Goal: Information Seeking & Learning: Learn about a topic

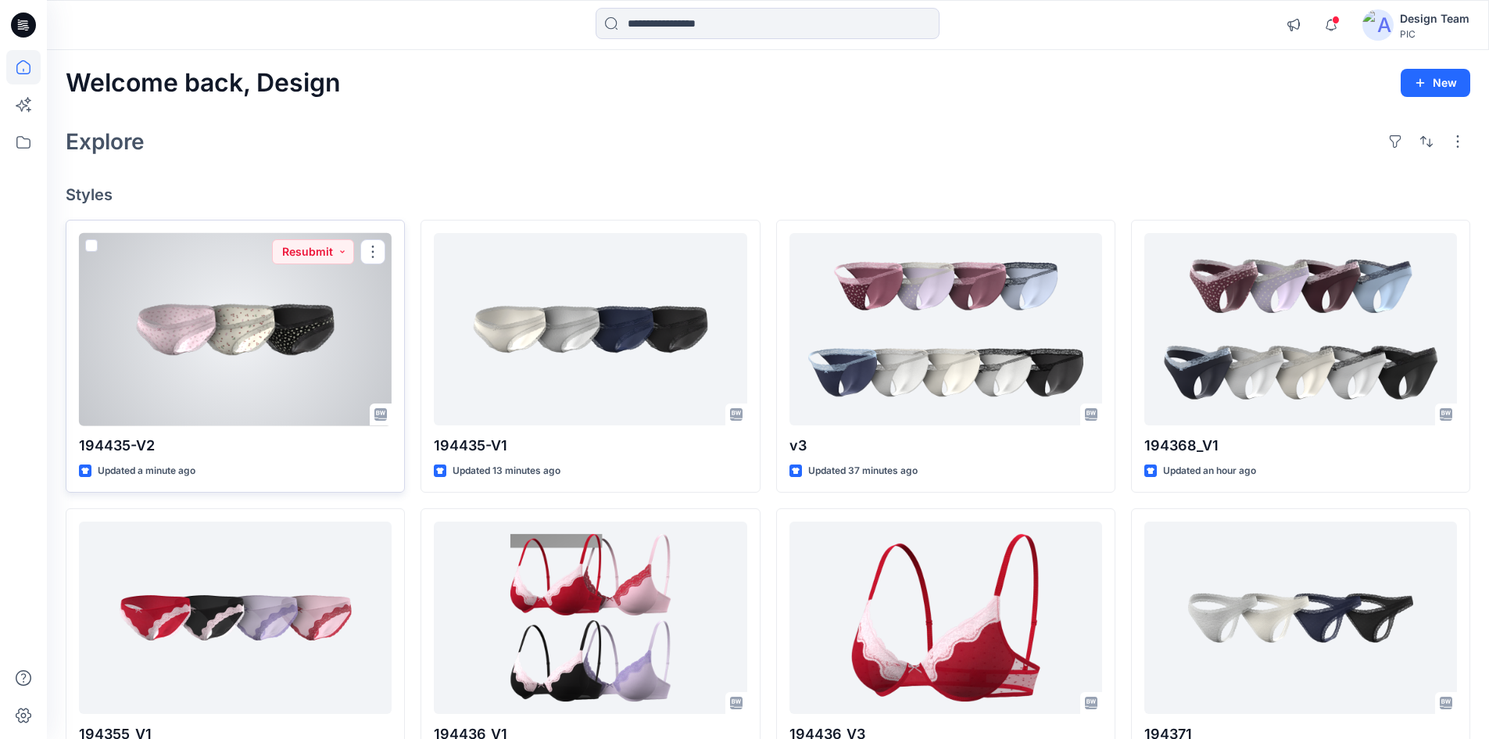
click at [199, 334] on div at bounding box center [235, 329] width 313 height 193
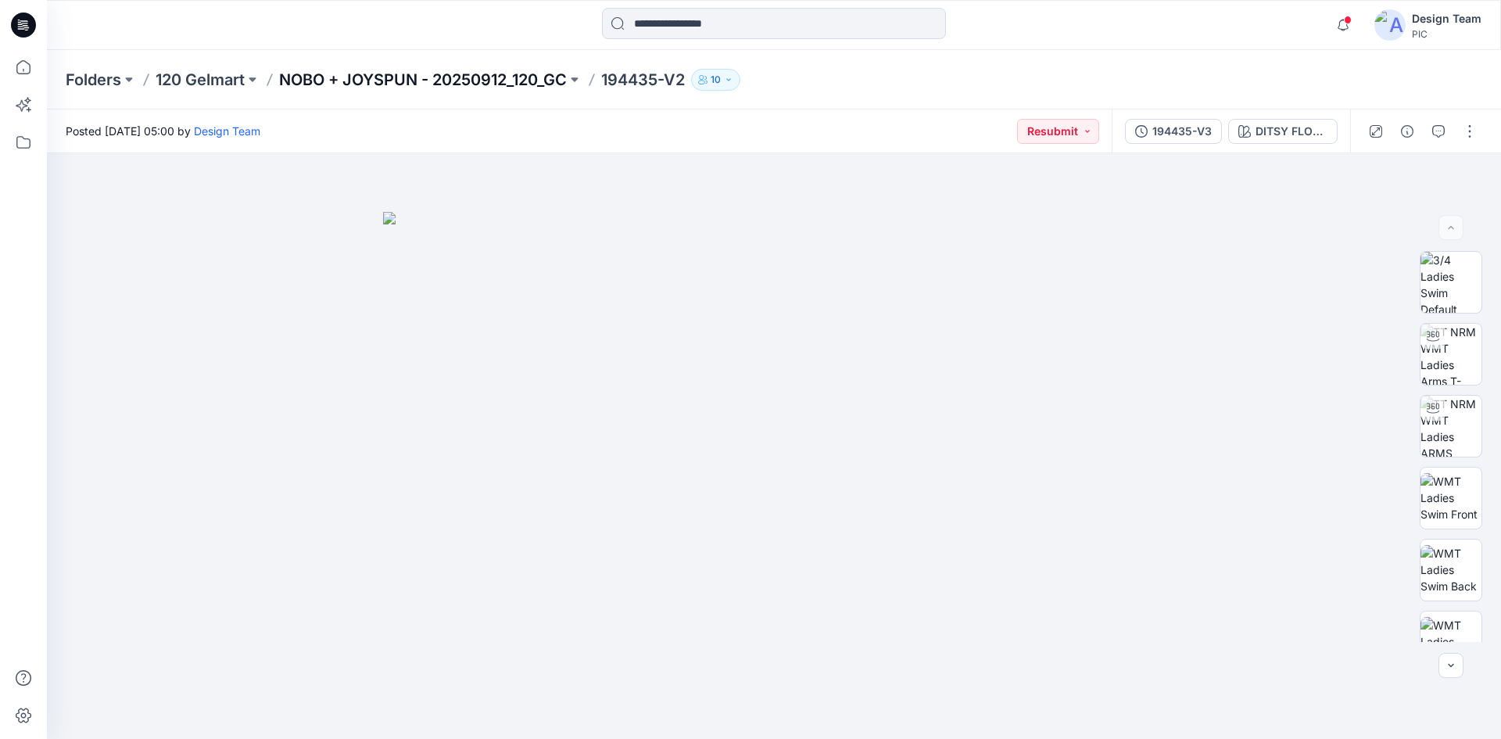
click at [441, 77] on p "NOBO + JOYSPUN - 20250912_120_GC" at bounding box center [423, 80] width 288 height 22
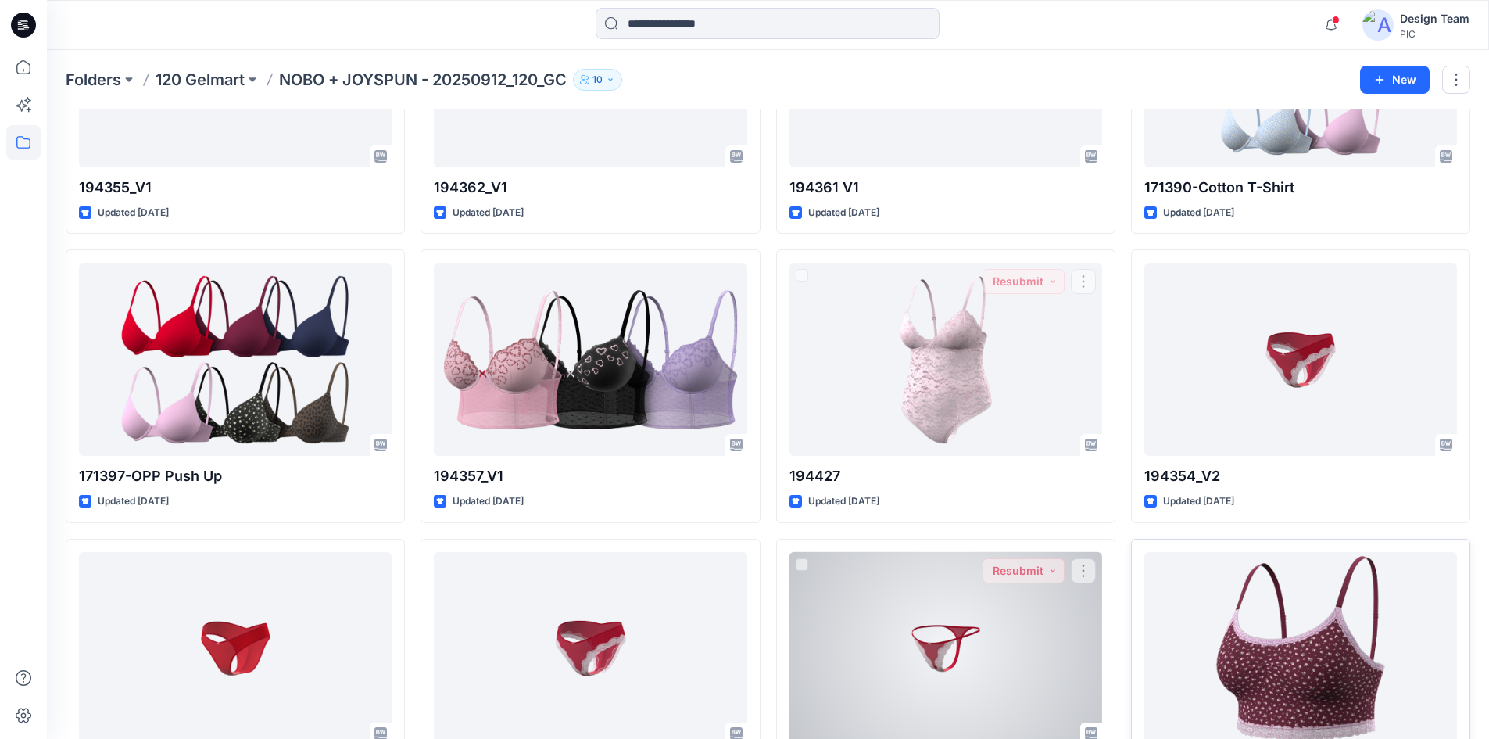
scroll to position [3818, 0]
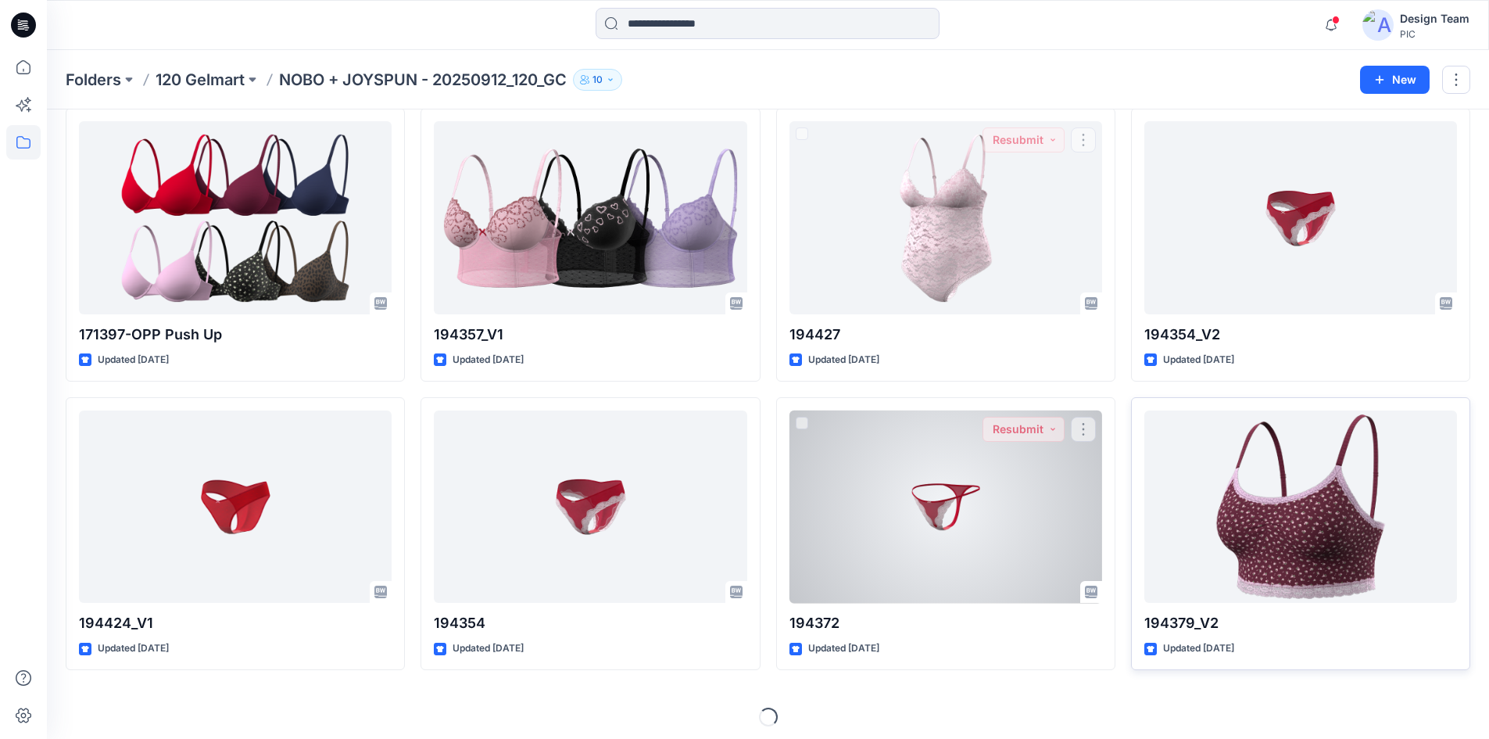
click at [1086, 430] on button "button" at bounding box center [1083, 429] width 25 height 25
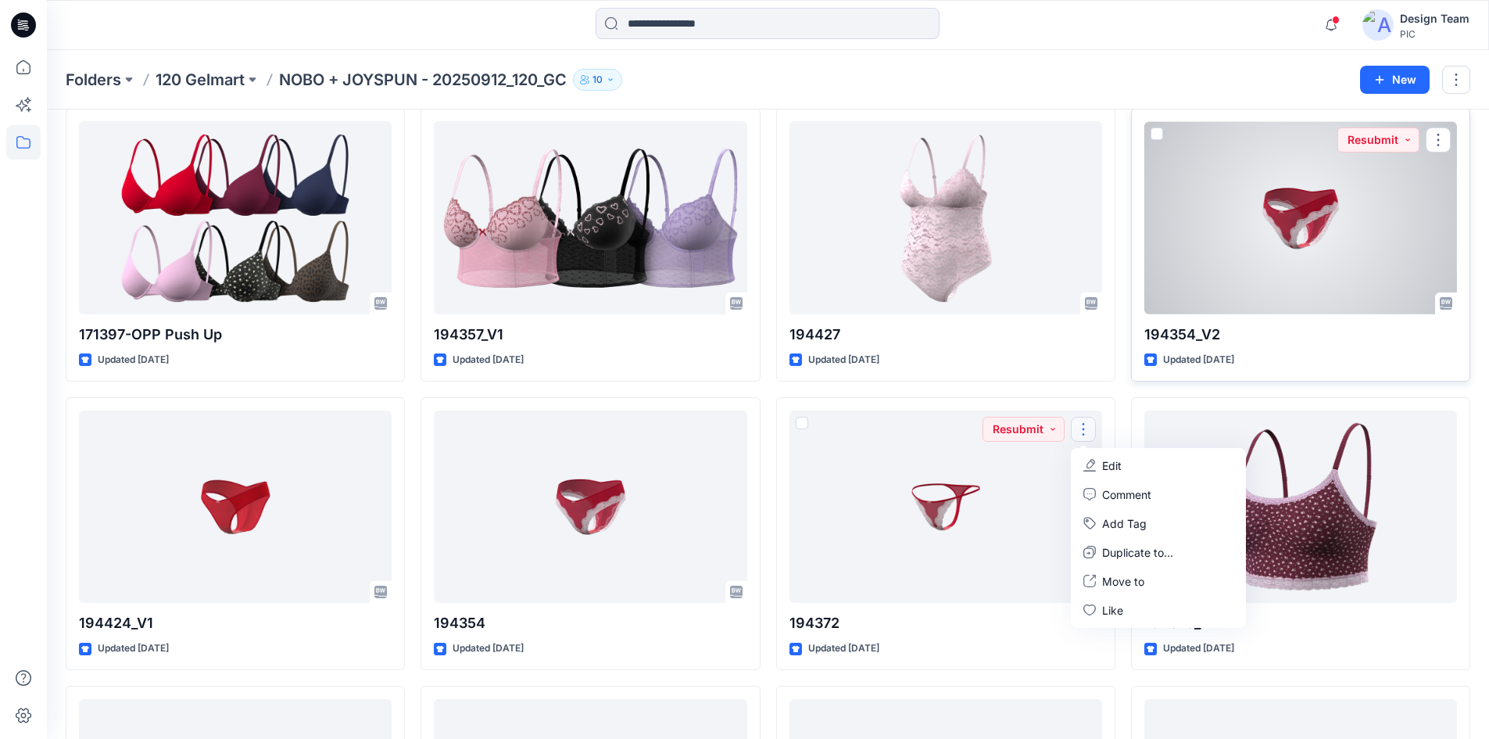
click at [1267, 275] on div at bounding box center [1300, 217] width 313 height 193
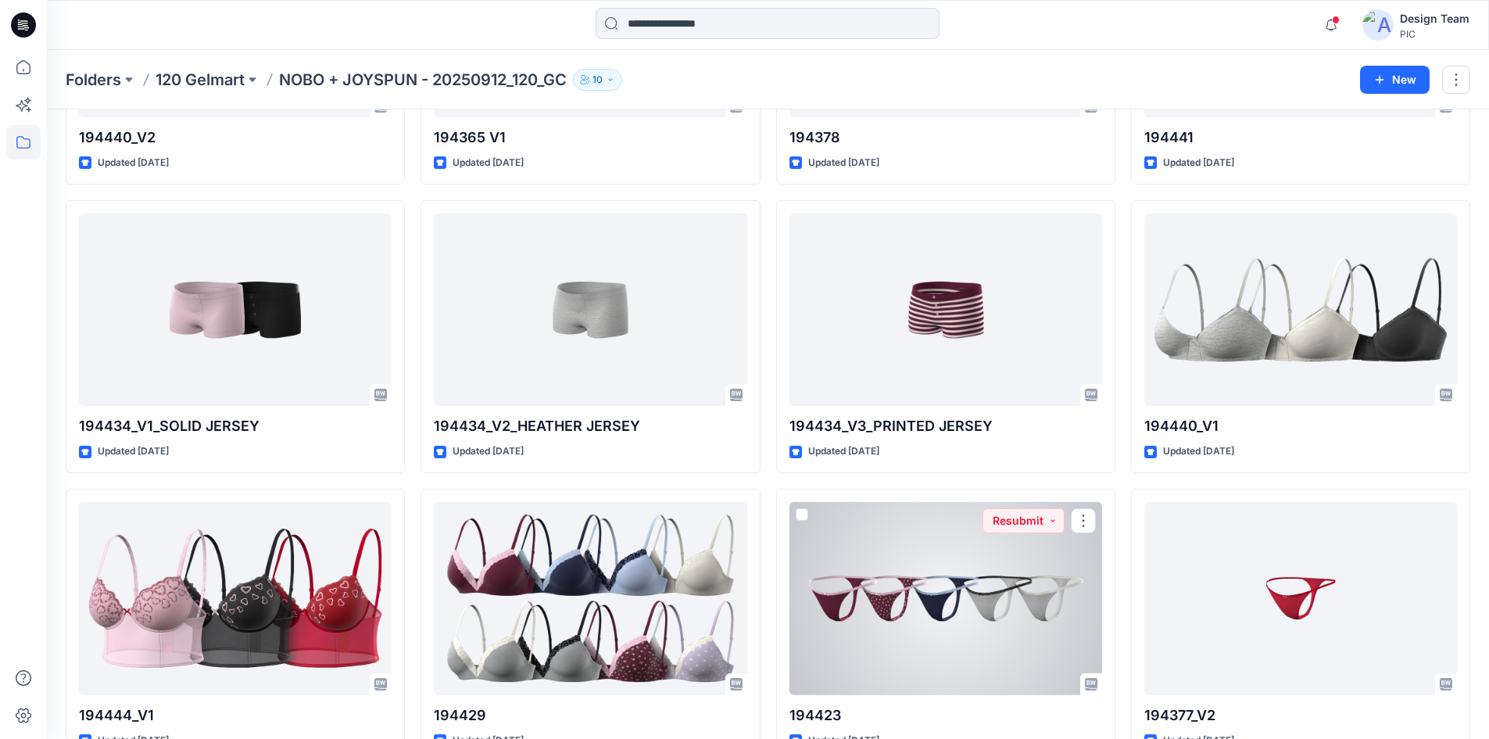
scroll to position [2553, 0]
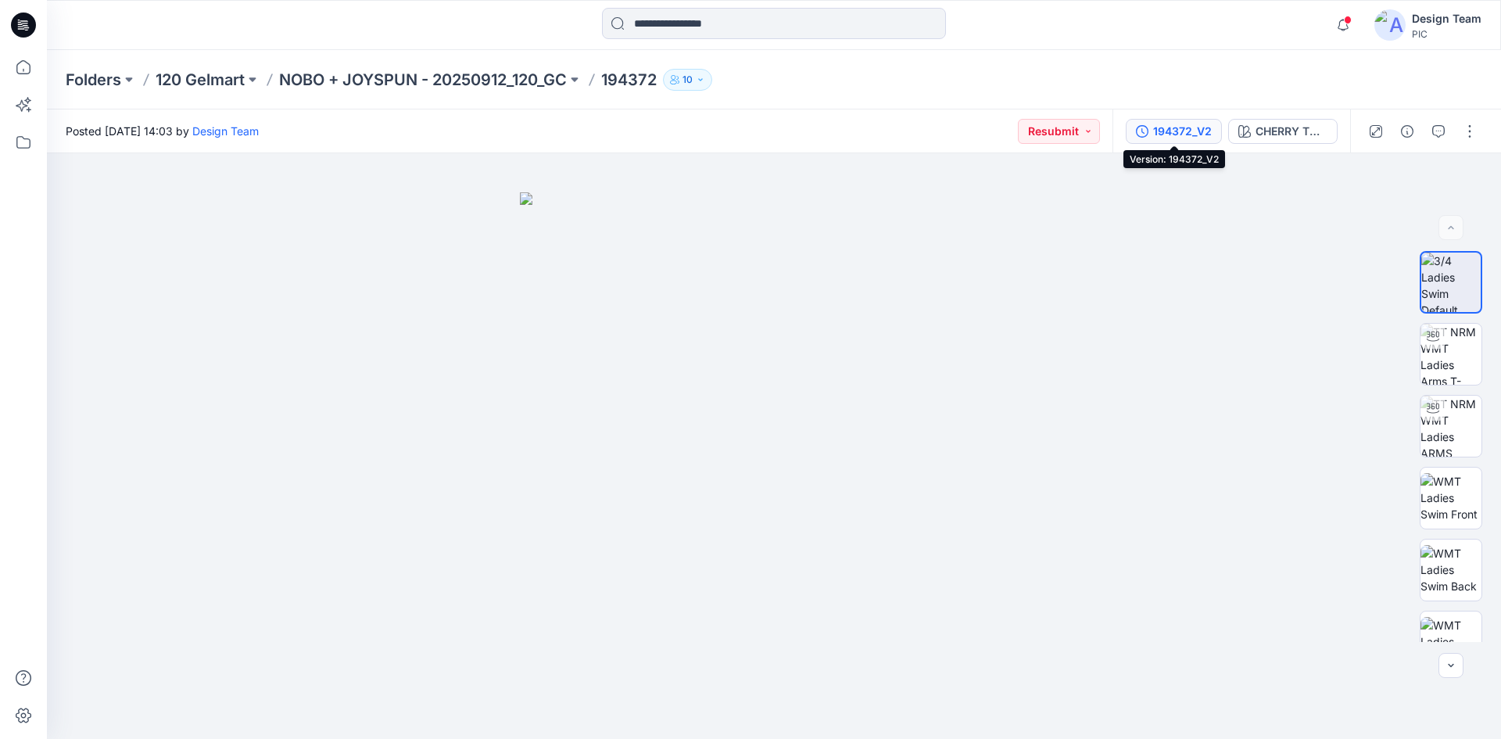
click at [1204, 136] on div "194372_V2" at bounding box center [1182, 131] width 59 height 17
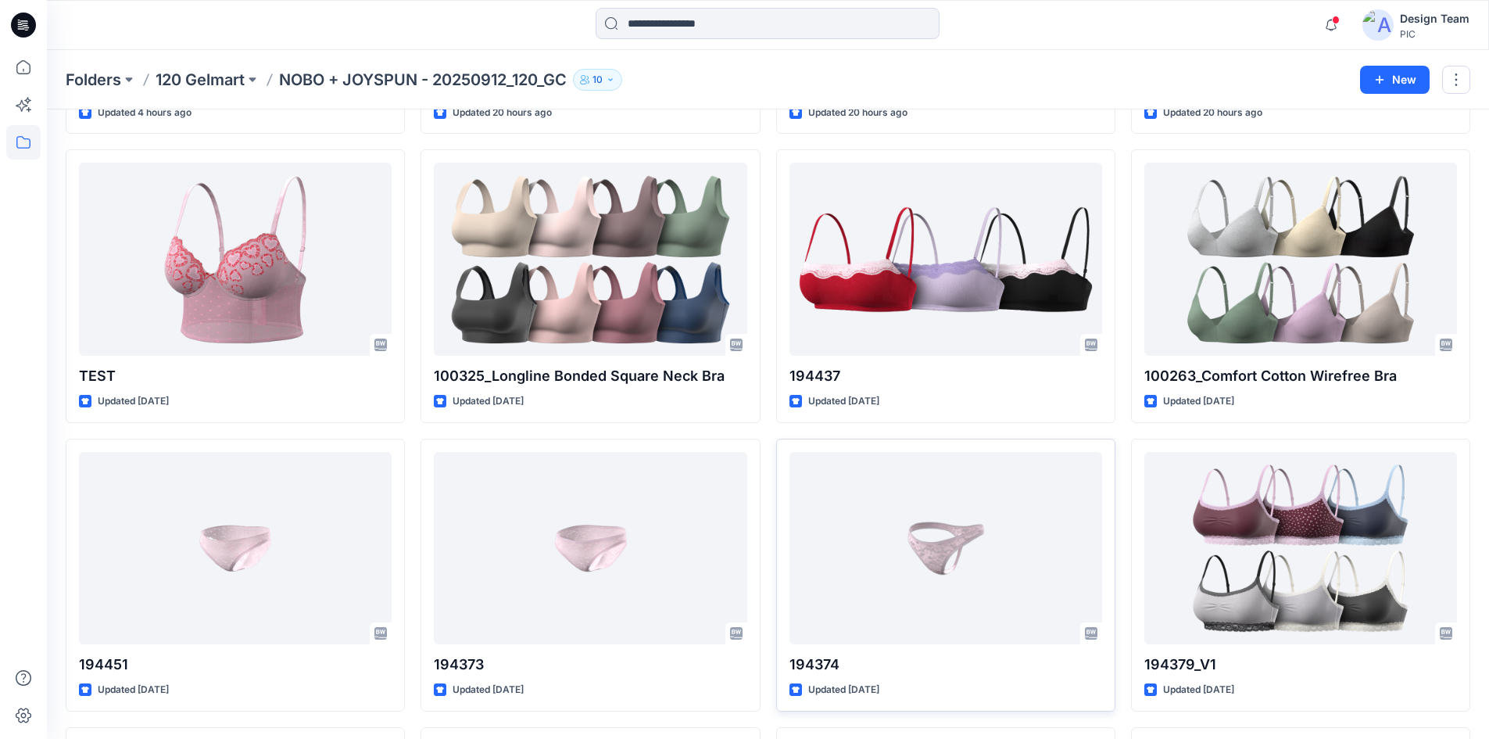
scroll to position [625, 0]
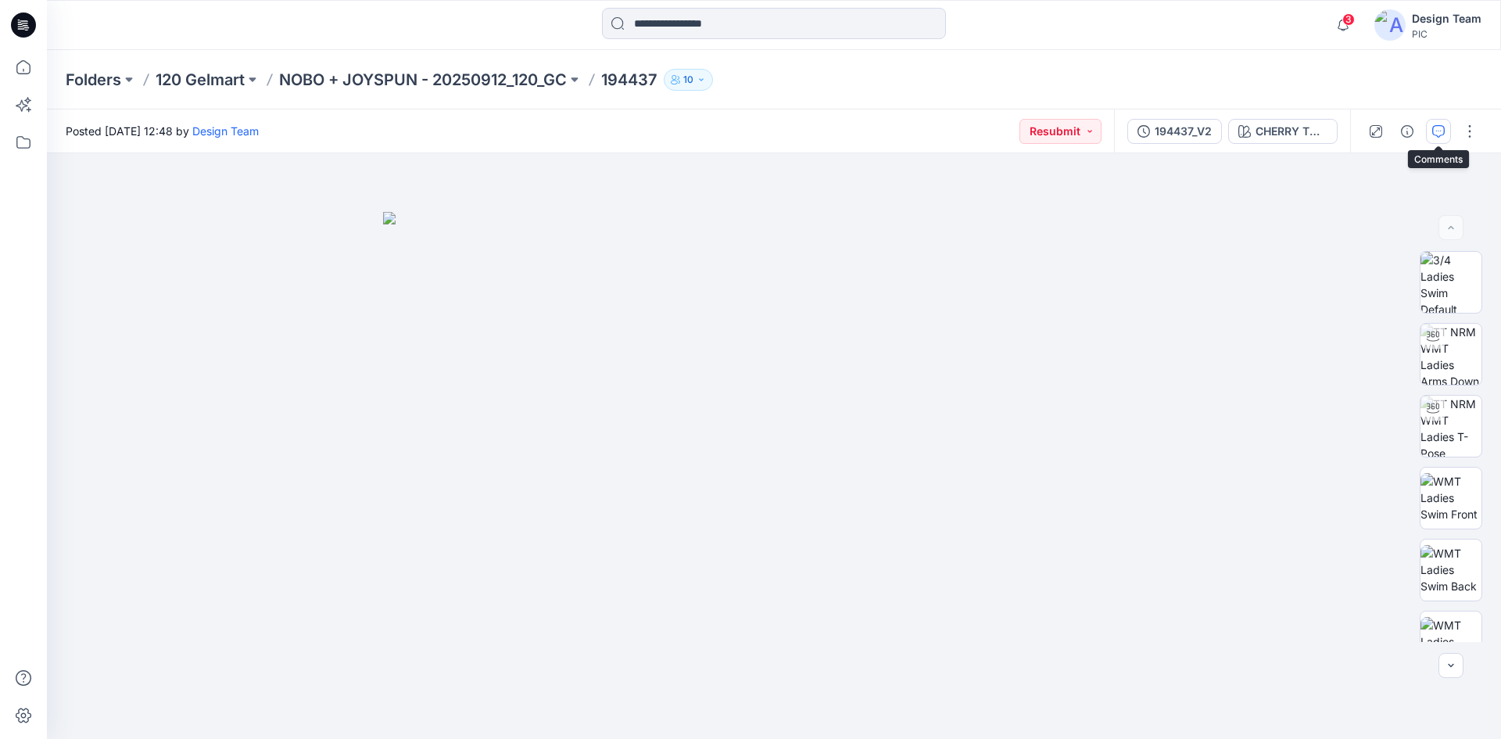
click at [1434, 130] on icon "button" at bounding box center [1438, 131] width 13 height 13
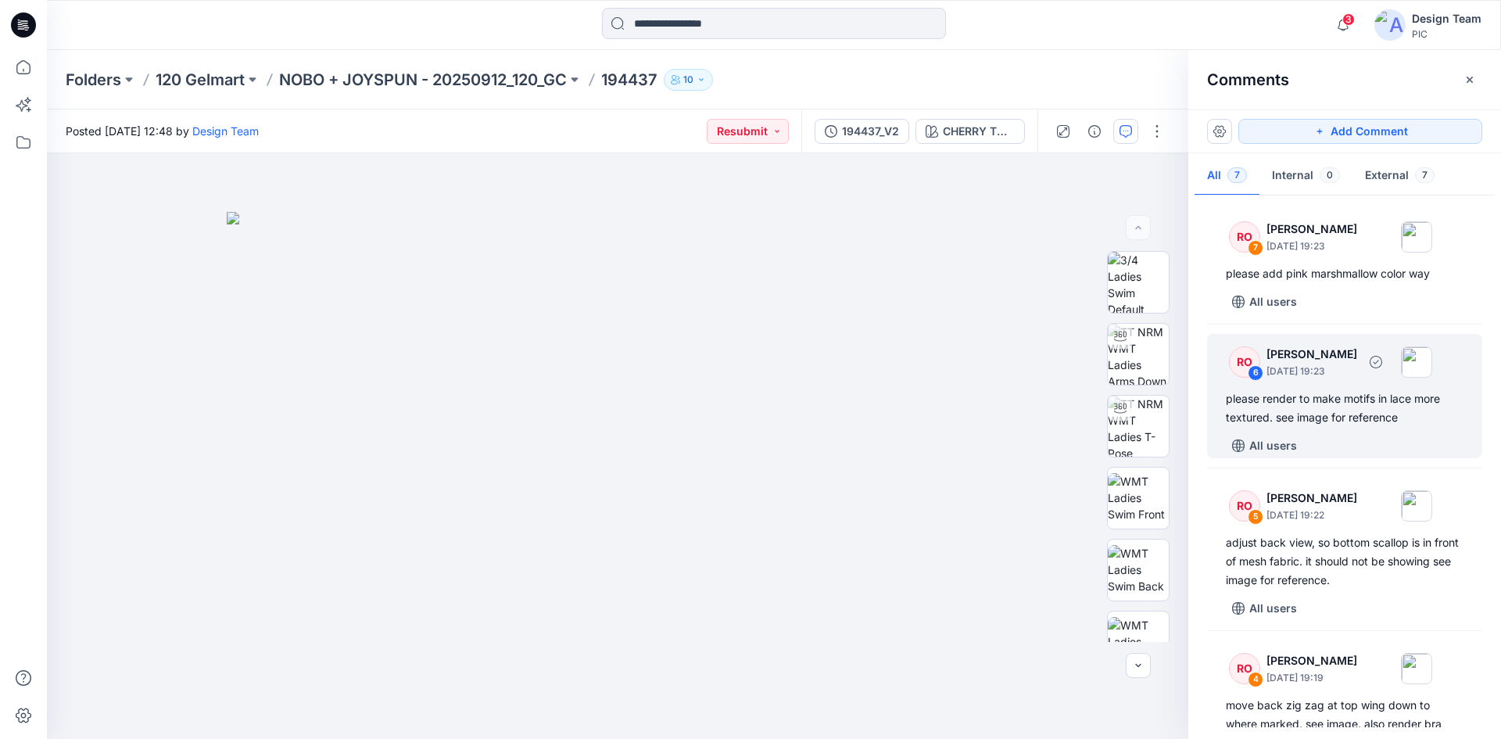
click at [1386, 402] on div "please render to make motifs in lace more textured. see image for reference" at bounding box center [1344, 408] width 238 height 38
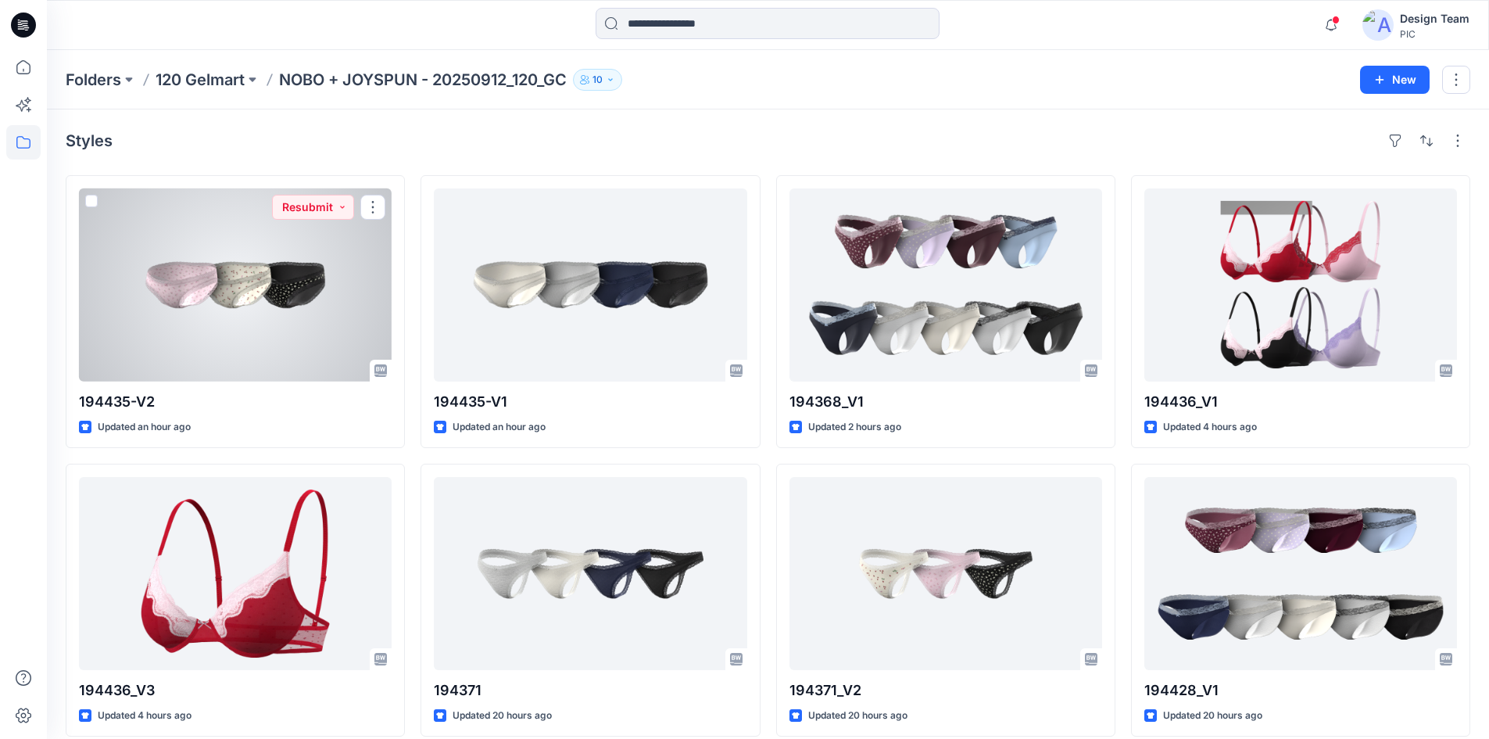
click at [270, 310] on div at bounding box center [235, 284] width 313 height 193
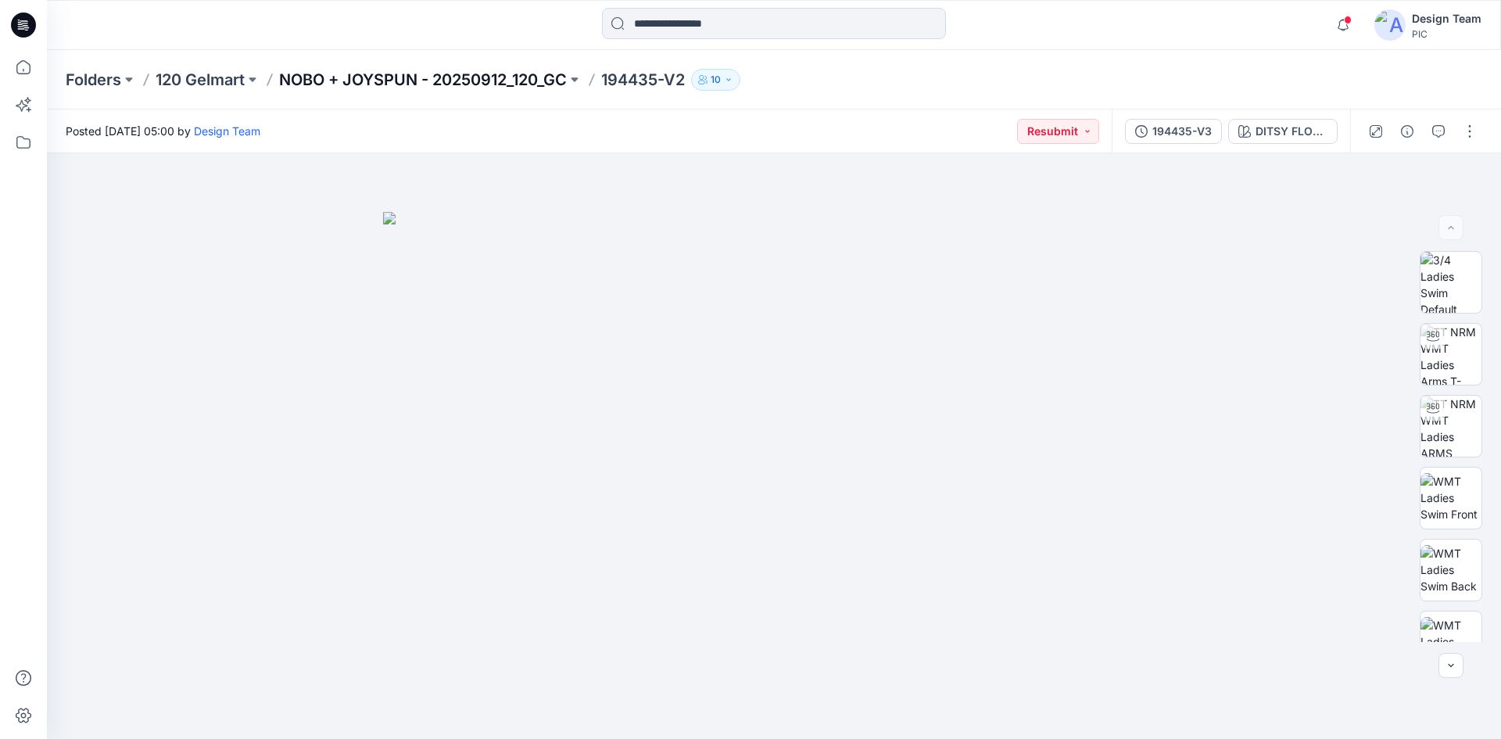
click at [485, 76] on p "NOBO + JOYSPUN - 20250912_120_GC" at bounding box center [423, 80] width 288 height 22
